Goal: Check status: Check status

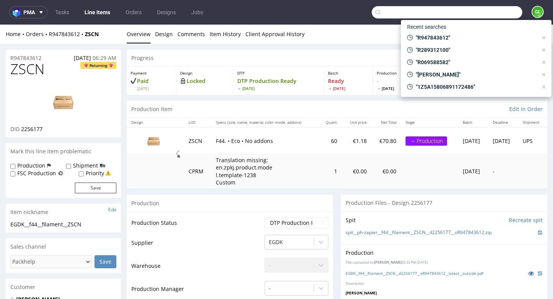
scroll to position [228, 0]
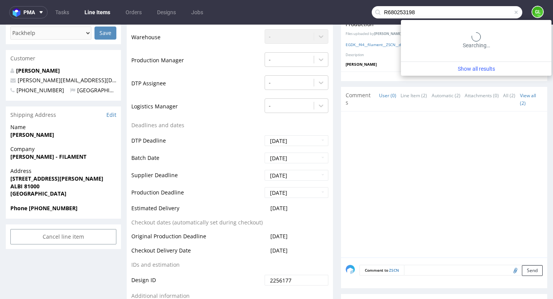
type input "R680253198"
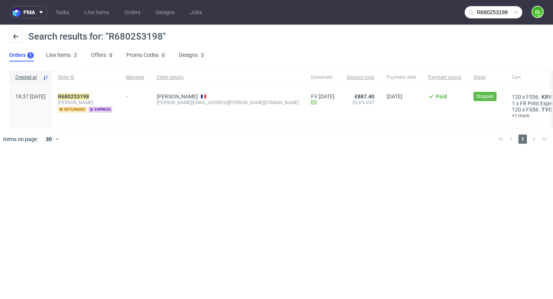
click at [516, 13] on span at bounding box center [516, 12] width 6 height 6
click at [505, 12] on input "text" at bounding box center [494, 12] width 58 height 12
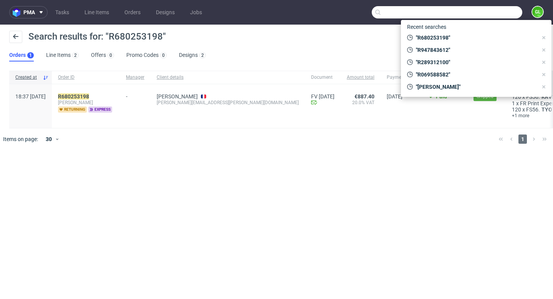
paste input "R410878378"
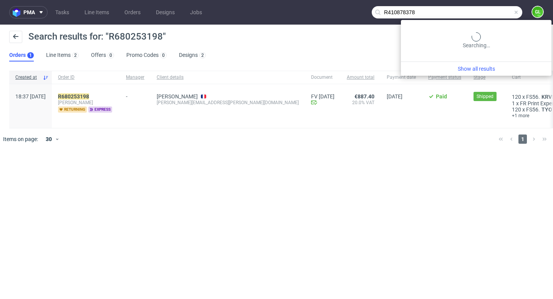
type input "R410878378"
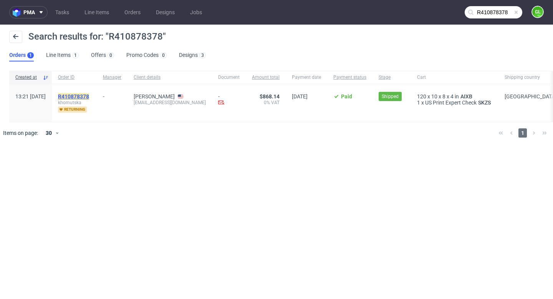
click at [89, 94] on mark "R410878378" at bounding box center [73, 96] width 31 height 6
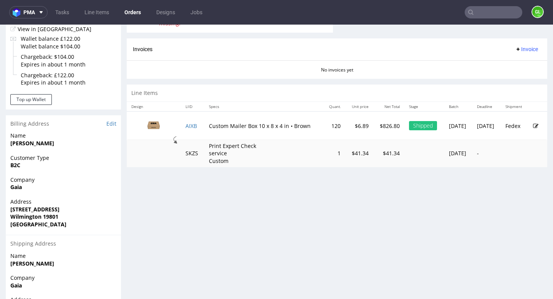
scroll to position [326, 0]
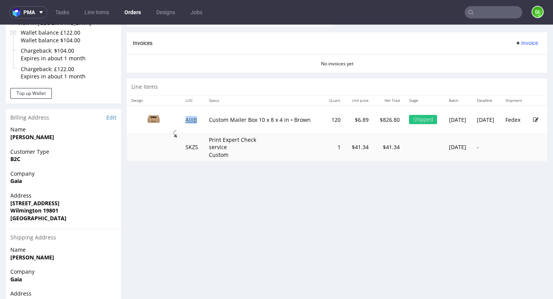
click at [192, 120] on link "AIXB" at bounding box center [191, 119] width 12 height 7
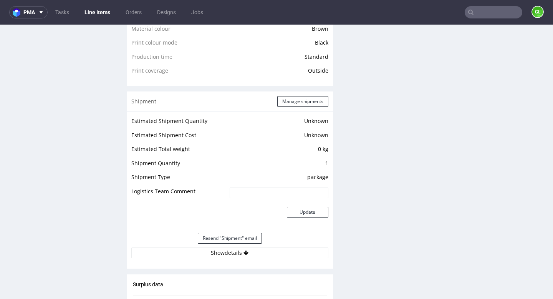
scroll to position [663, 0]
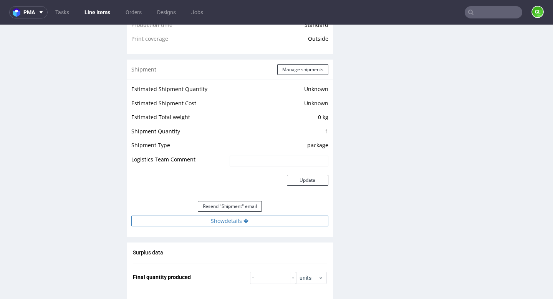
click at [236, 223] on button "Show details" at bounding box center [229, 220] width 197 height 11
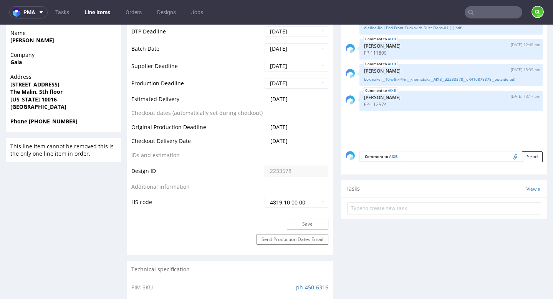
scroll to position [0, 0]
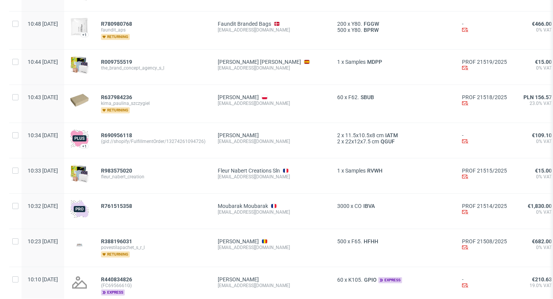
scroll to position [578, 0]
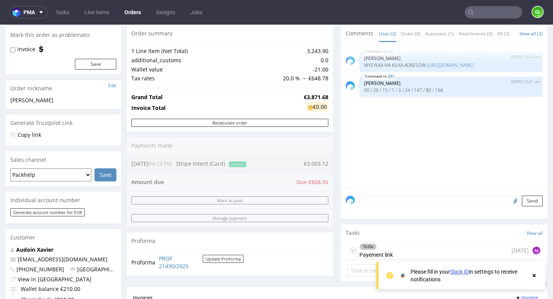
scroll to position [65, 0]
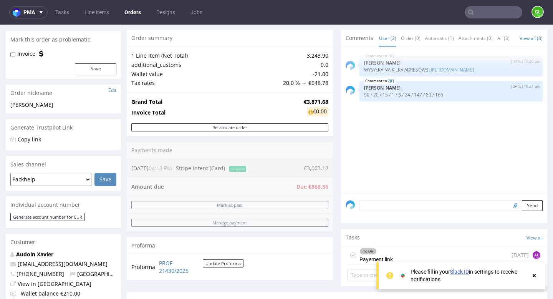
click at [536, 276] on icon at bounding box center [534, 275] width 7 height 6
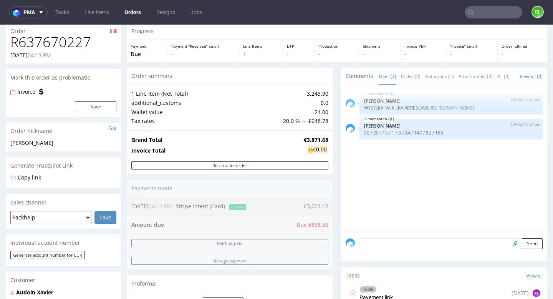
scroll to position [25, 0]
